Goal: Information Seeking & Learning: Learn about a topic

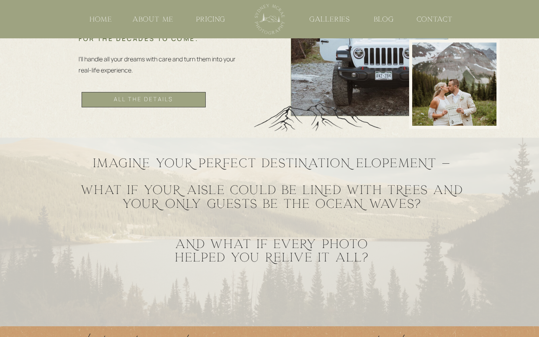
scroll to position [551, 0]
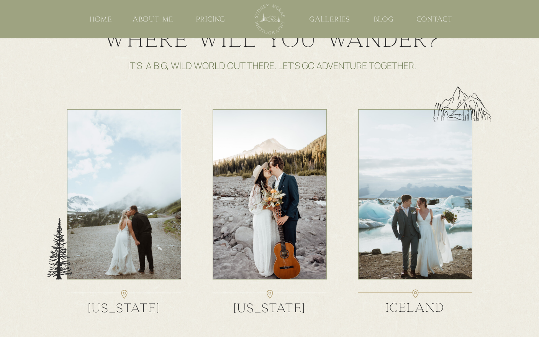
scroll to position [1087, 0]
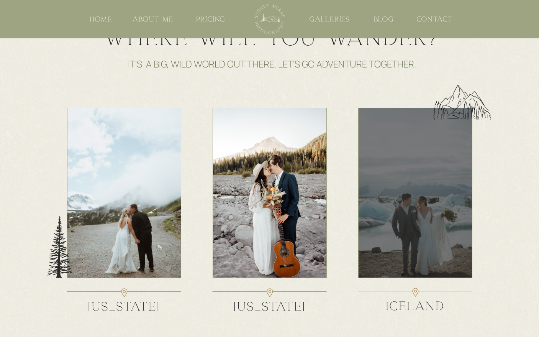
click at [396, 163] on div at bounding box center [415, 193] width 114 height 170
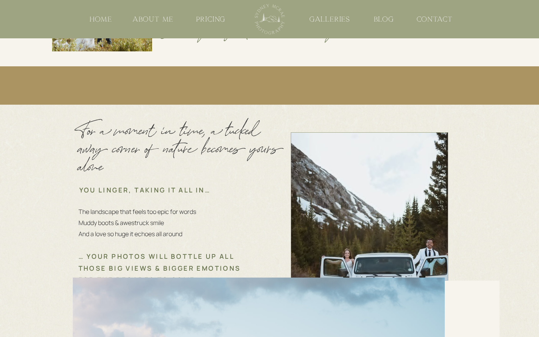
scroll to position [411, 0]
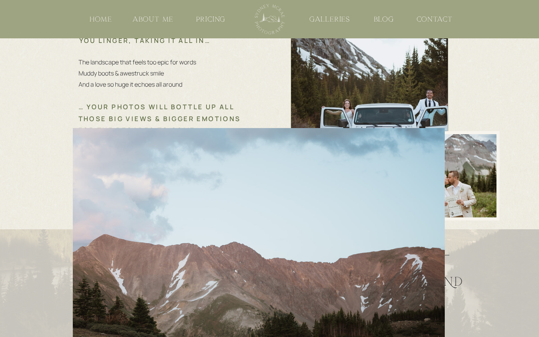
click at [216, 18] on nav "pricing" at bounding box center [211, 19] width 34 height 10
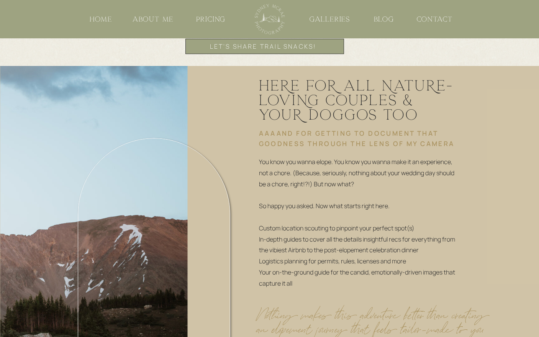
scroll to position [1472, 0]
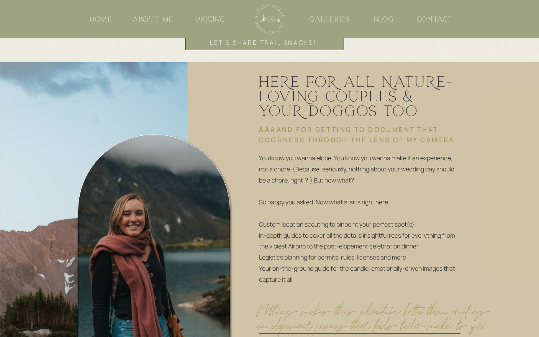
click at [208, 18] on nav "pricing" at bounding box center [211, 19] width 34 height 10
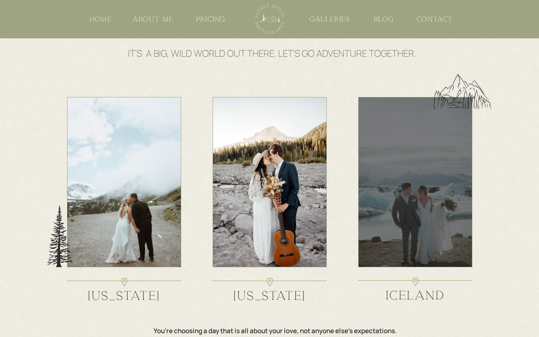
scroll to position [1106, 0]
